Goal: Find specific page/section: Find specific page/section

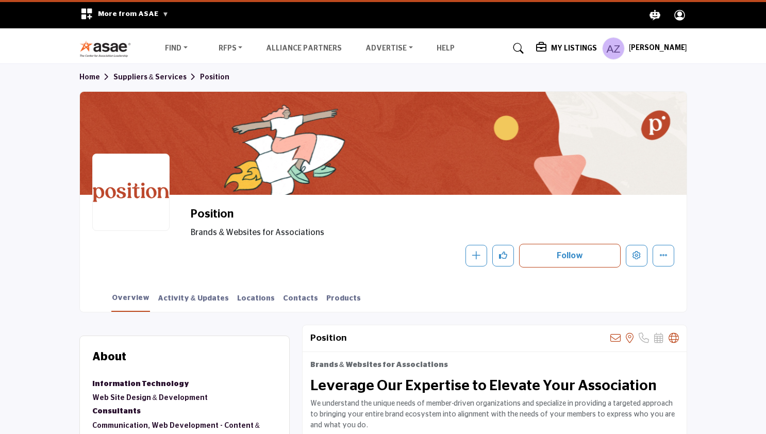
click at [96, 49] on img at bounding box center [107, 48] width 57 height 17
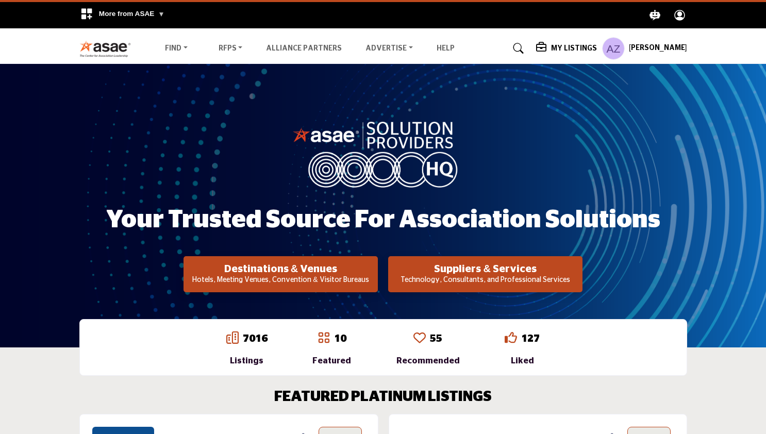
click at [566, 48] on h5 "My Listings" at bounding box center [574, 48] width 46 height 9
